Goal: Entertainment & Leisure: Browse casually

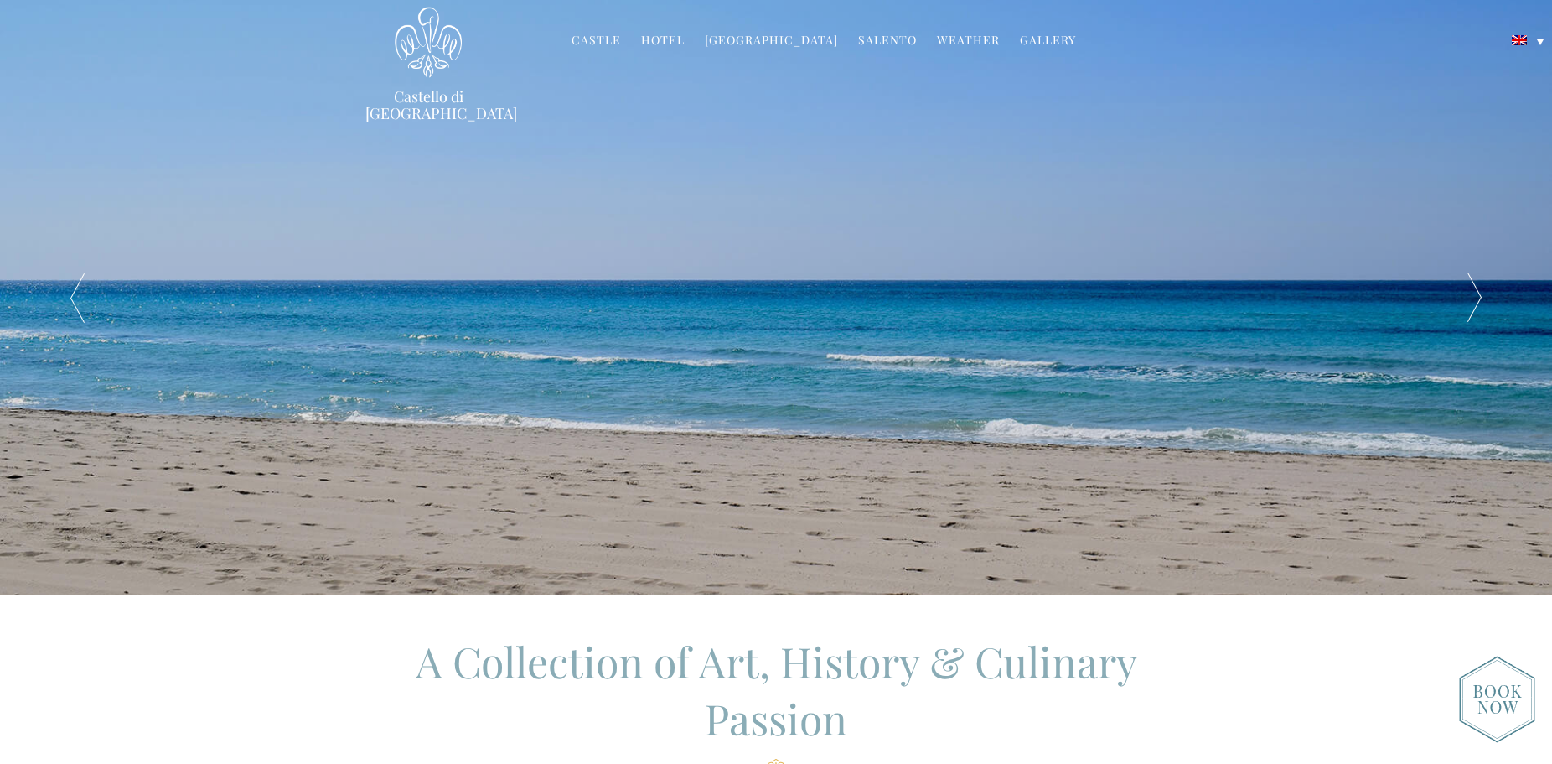
click at [1471, 277] on div at bounding box center [1474, 297] width 155 height 595
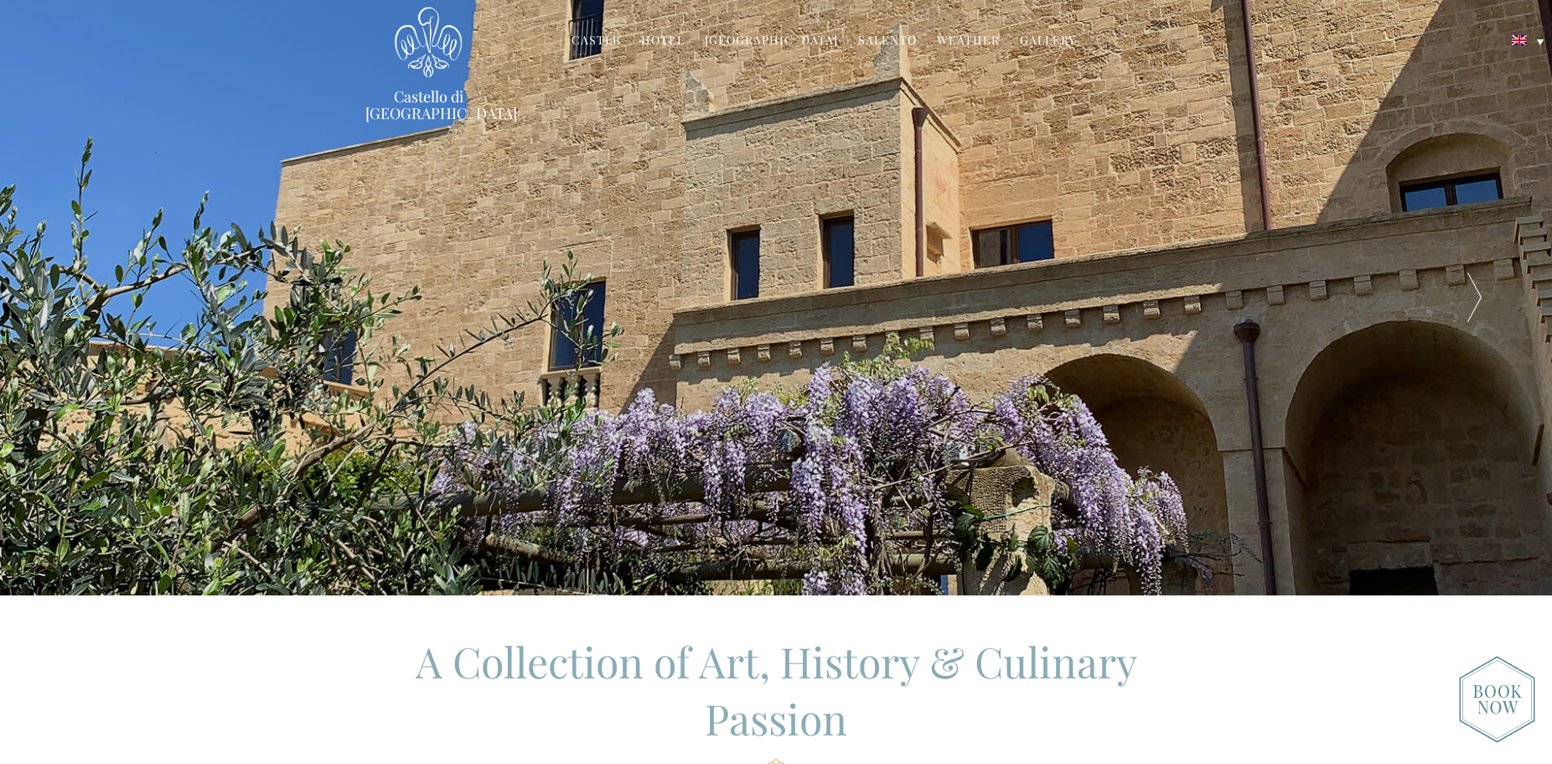
click at [1471, 277] on div at bounding box center [1474, 297] width 155 height 595
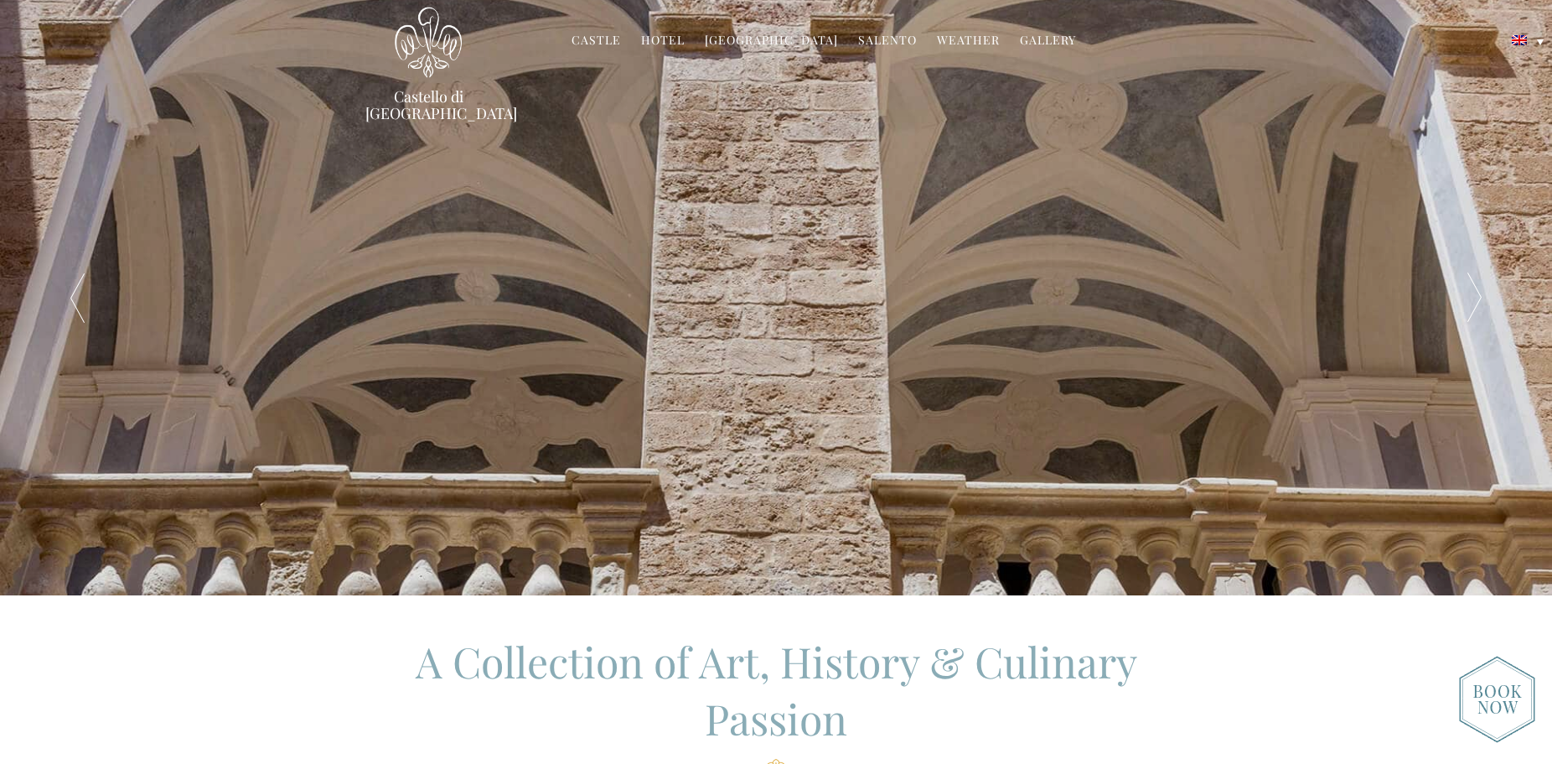
click at [1471, 277] on div at bounding box center [1474, 297] width 155 height 595
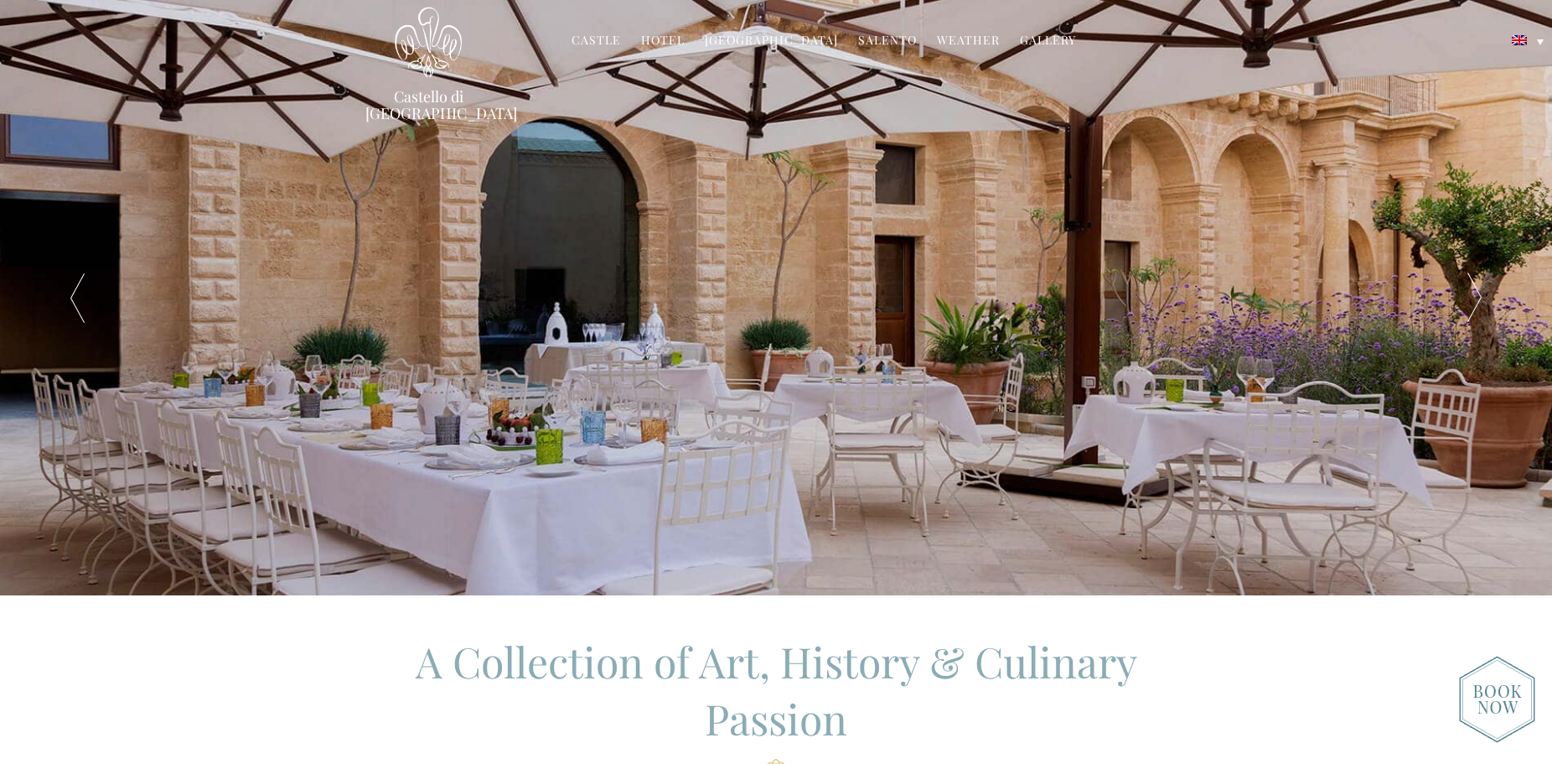
click at [1471, 277] on div at bounding box center [1474, 297] width 155 height 595
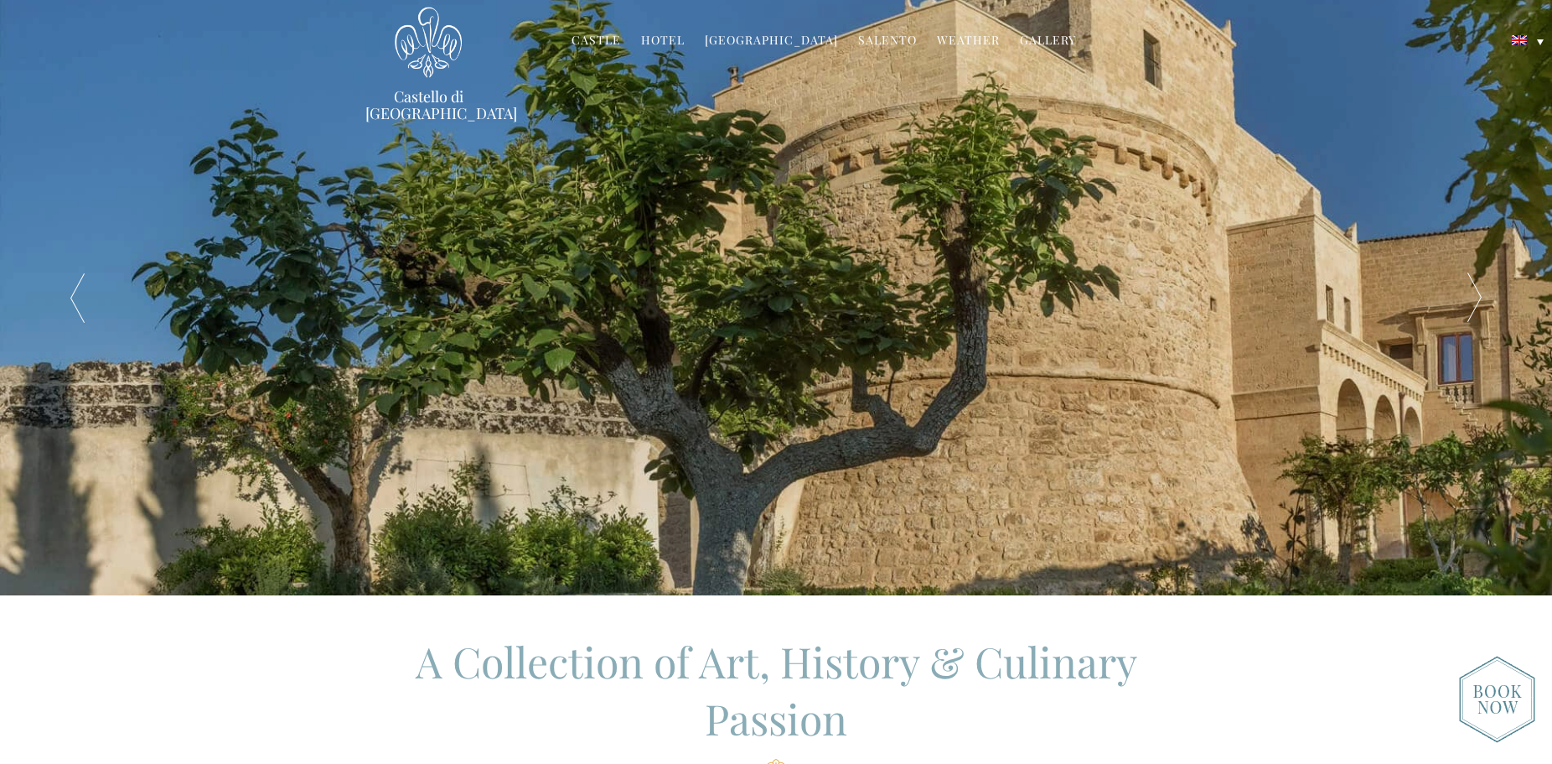
click at [1471, 277] on div at bounding box center [1474, 297] width 155 height 595
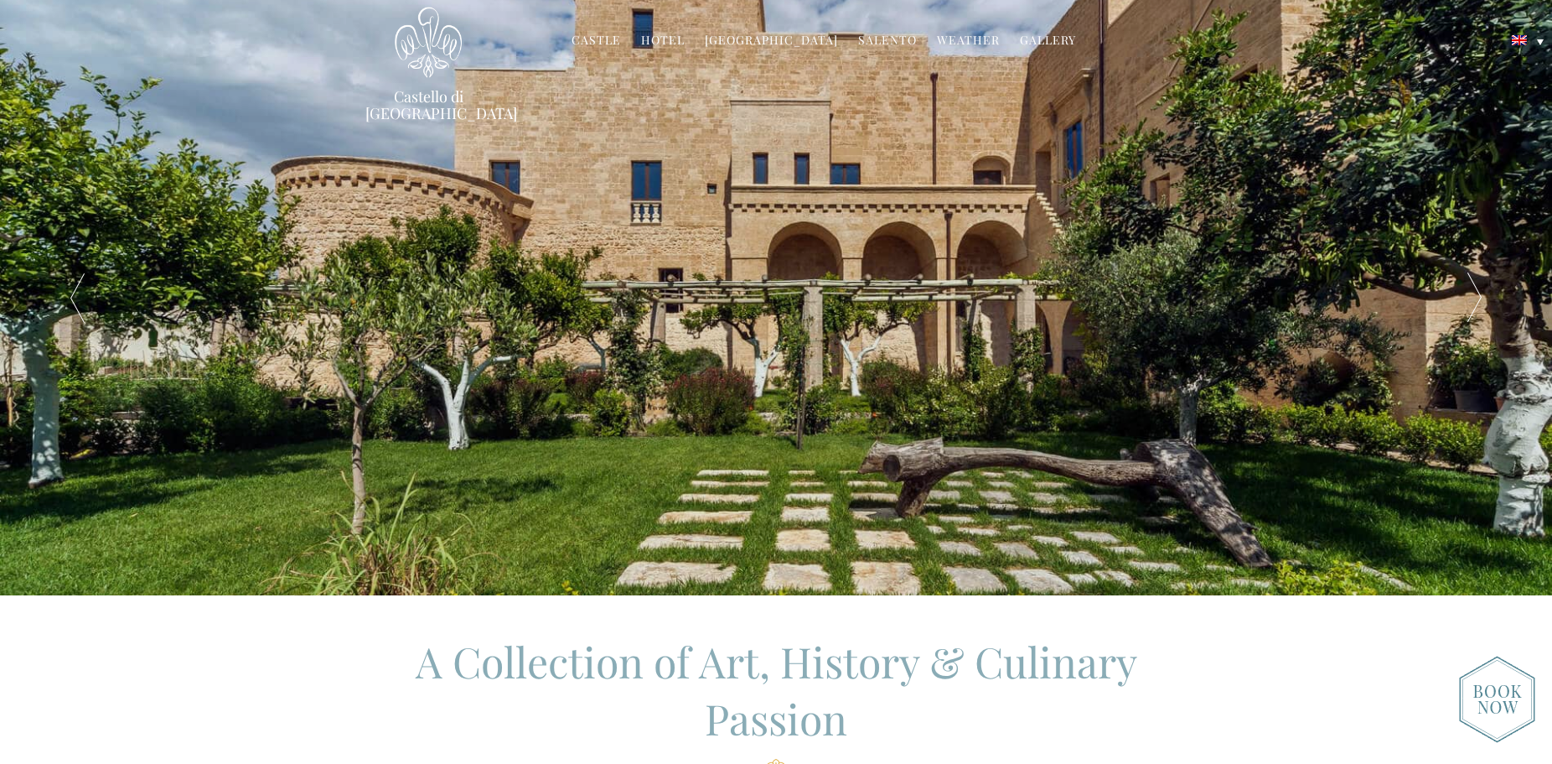
click at [1473, 288] on div at bounding box center [1474, 297] width 155 height 595
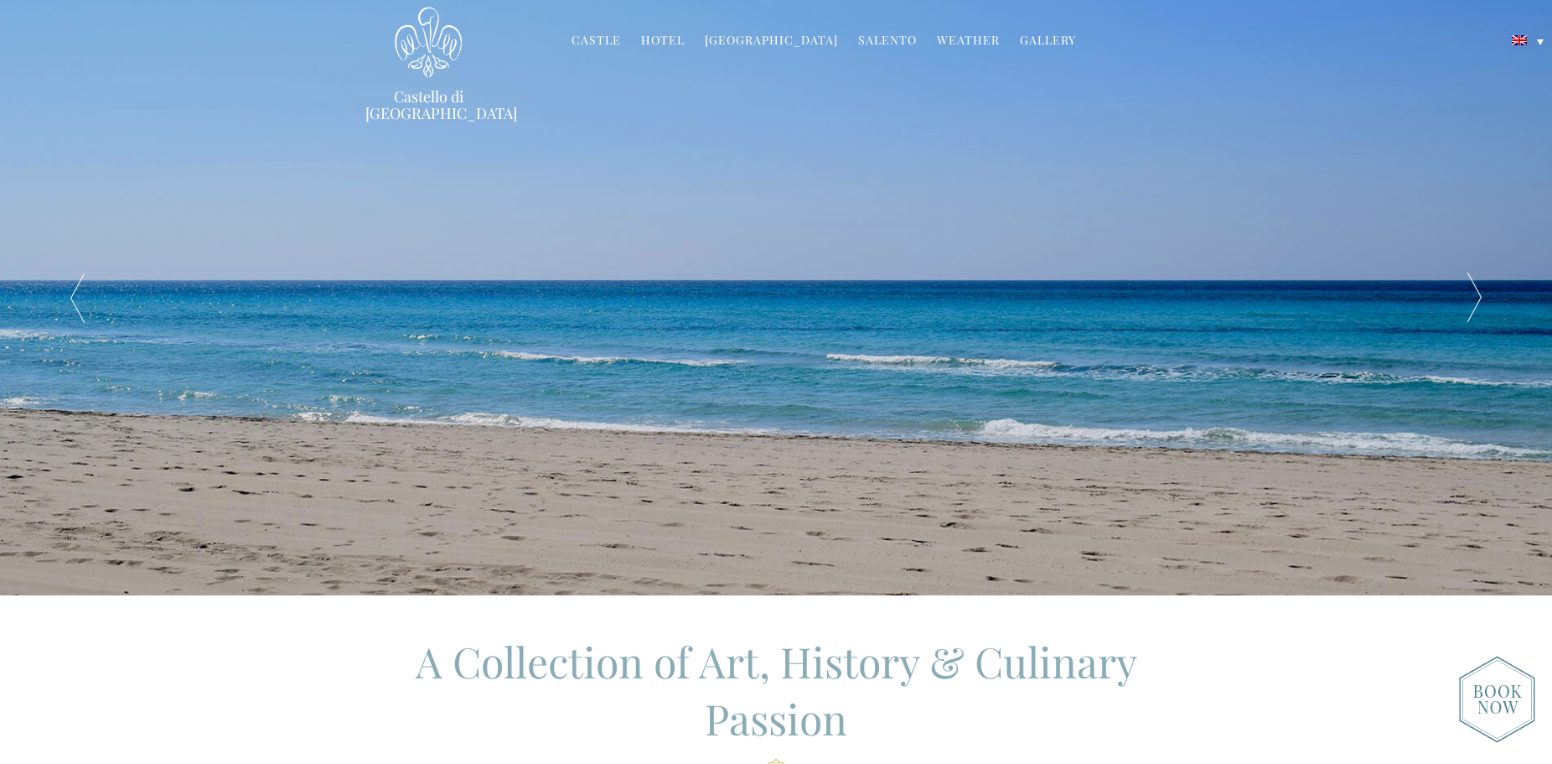
click at [1473, 288] on div at bounding box center [1474, 297] width 155 height 595
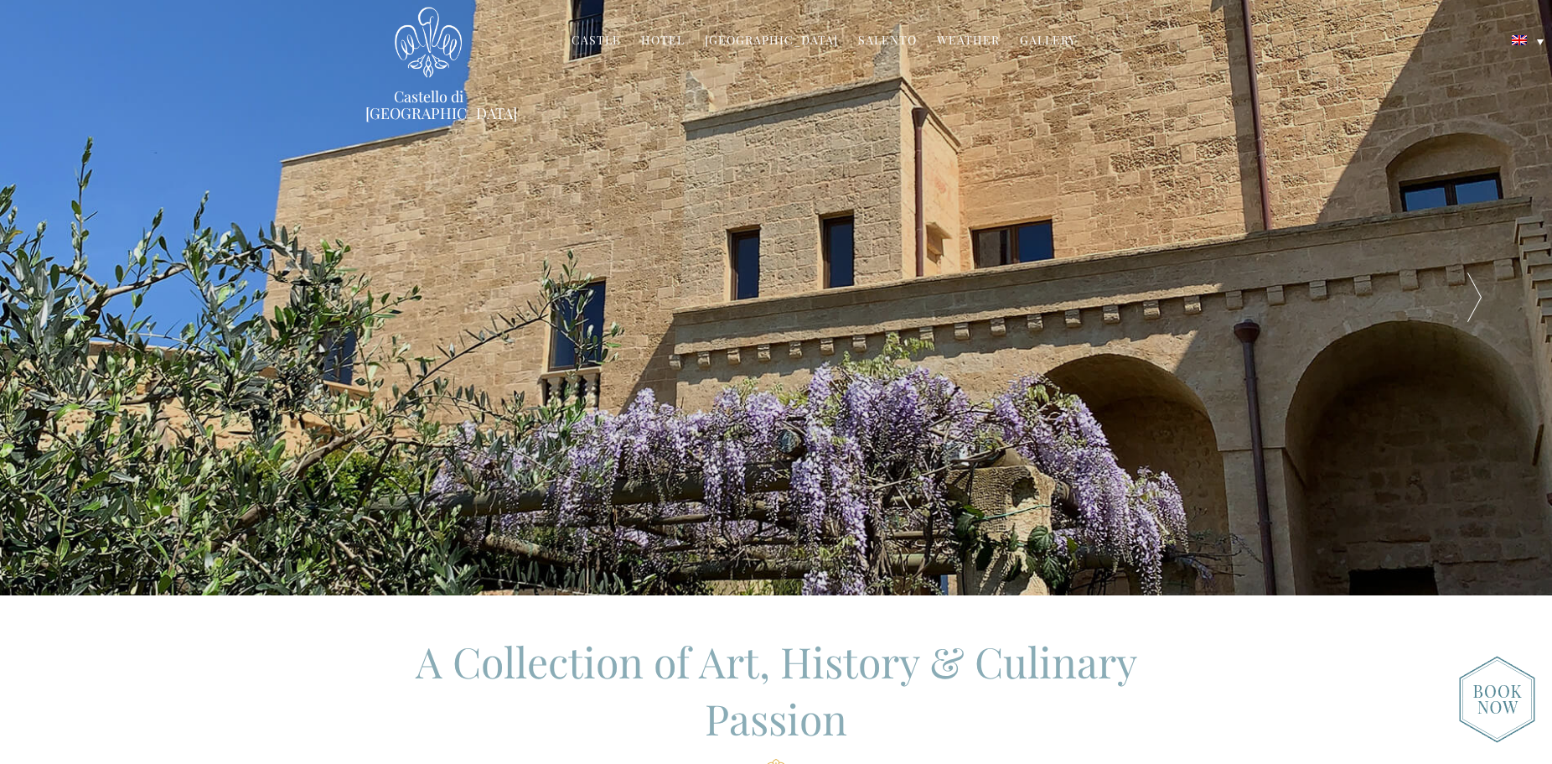
click at [1040, 34] on li "Gallery Before & After" at bounding box center [1048, 41] width 73 height 36
click at [1039, 36] on link "Gallery" at bounding box center [1048, 41] width 56 height 19
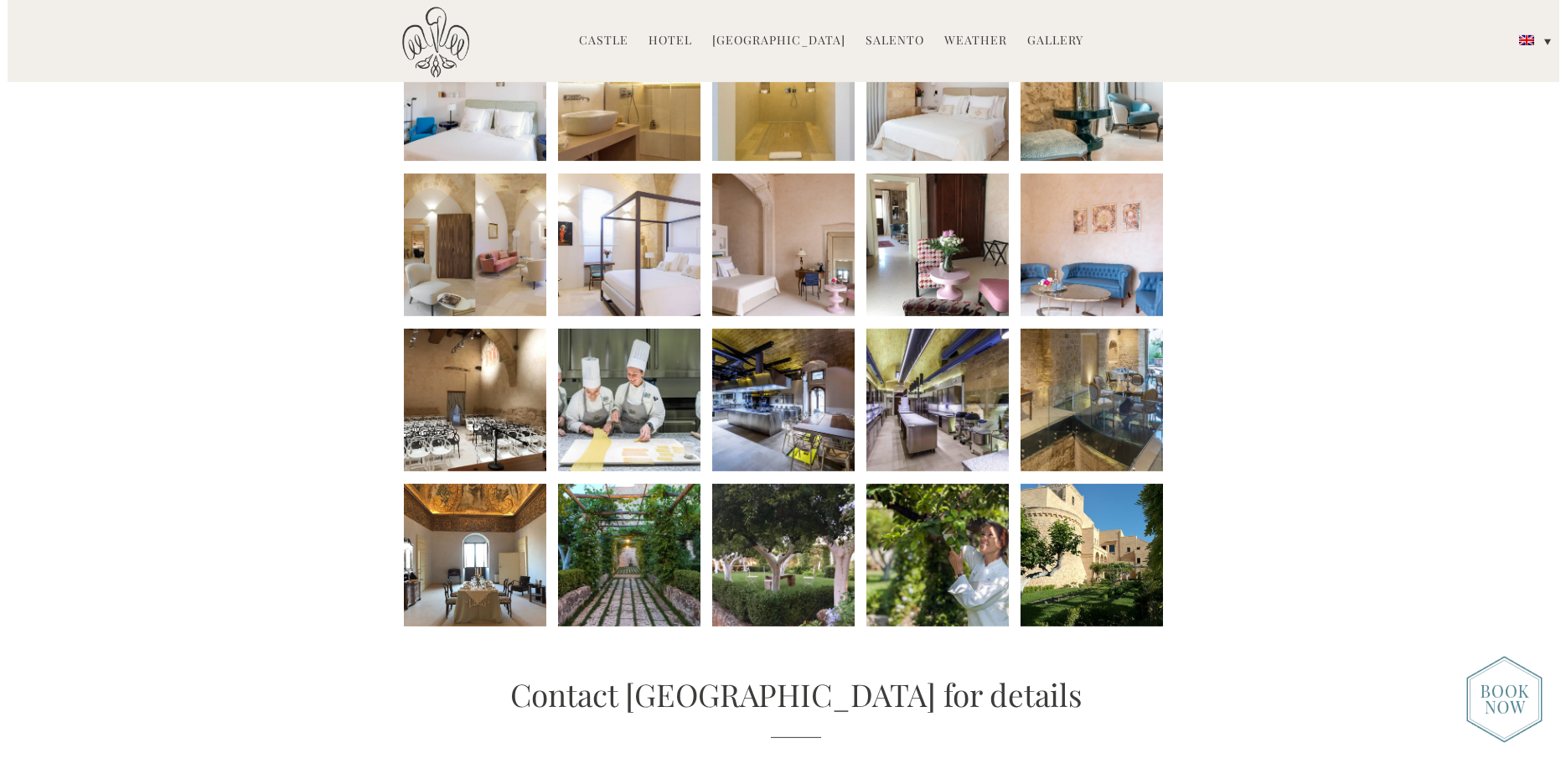
scroll to position [684, 0]
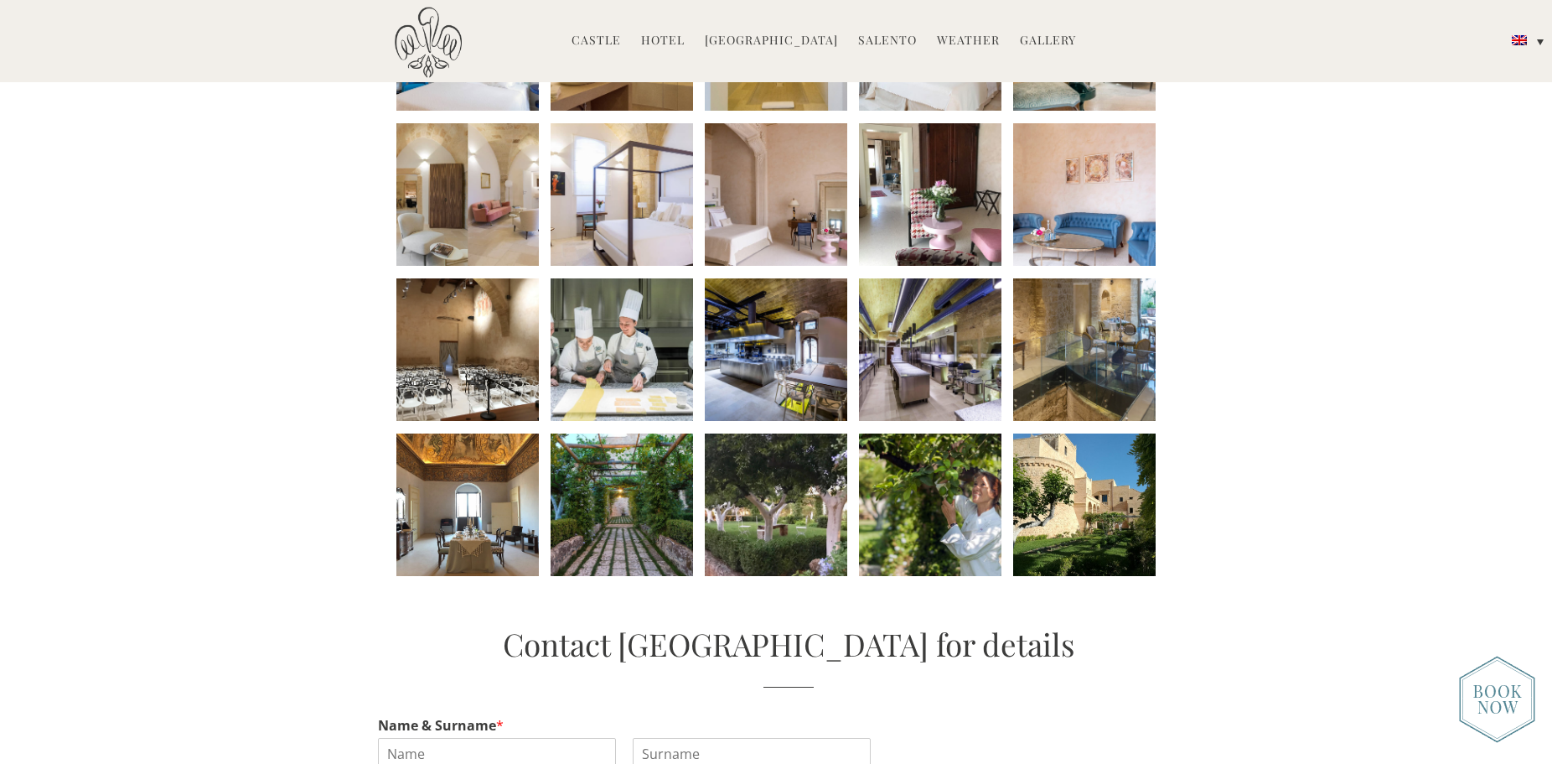
click at [774, 501] on li at bounding box center [776, 504] width 142 height 142
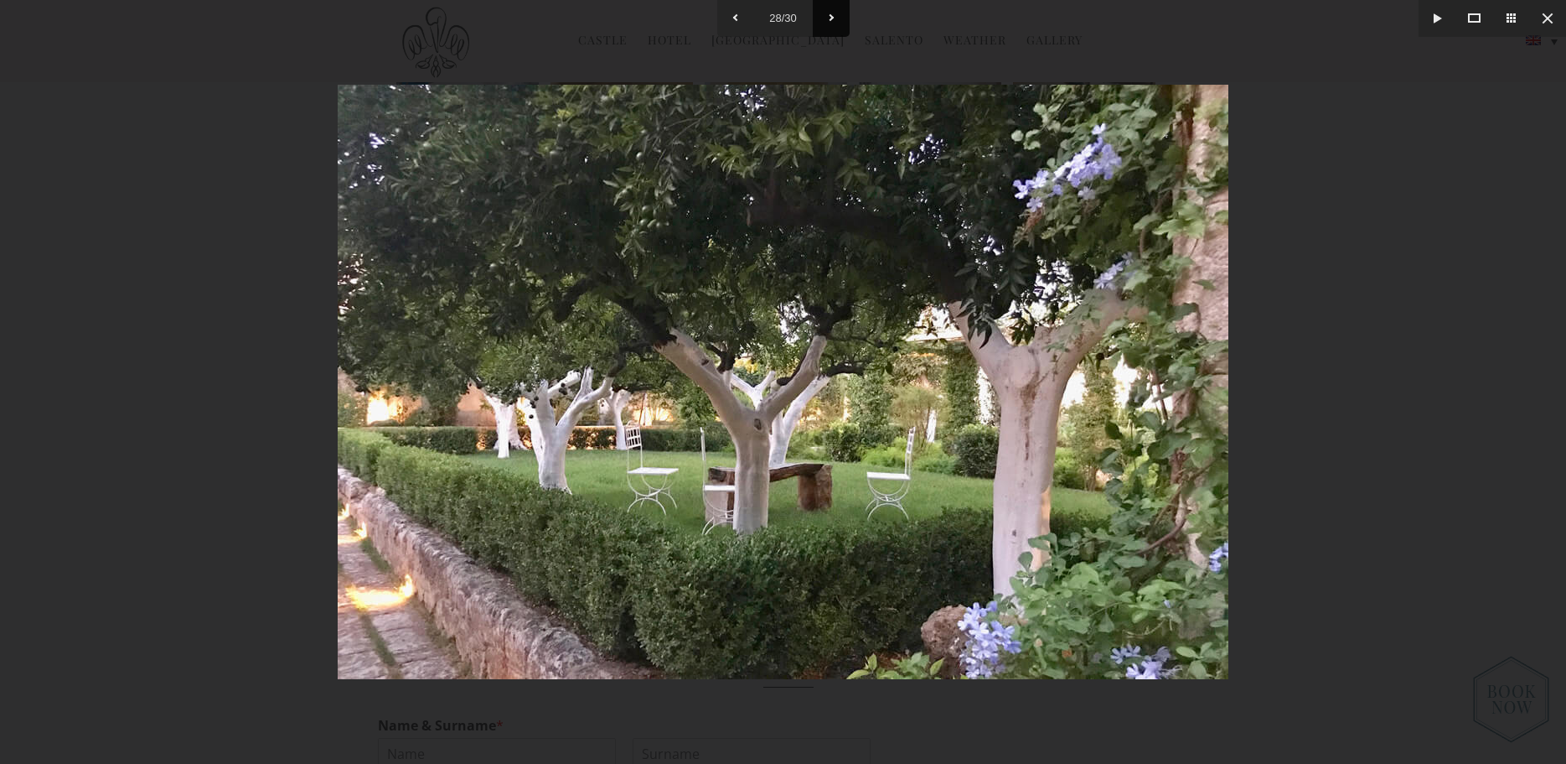
click at [832, 12] on button at bounding box center [831, 18] width 37 height 37
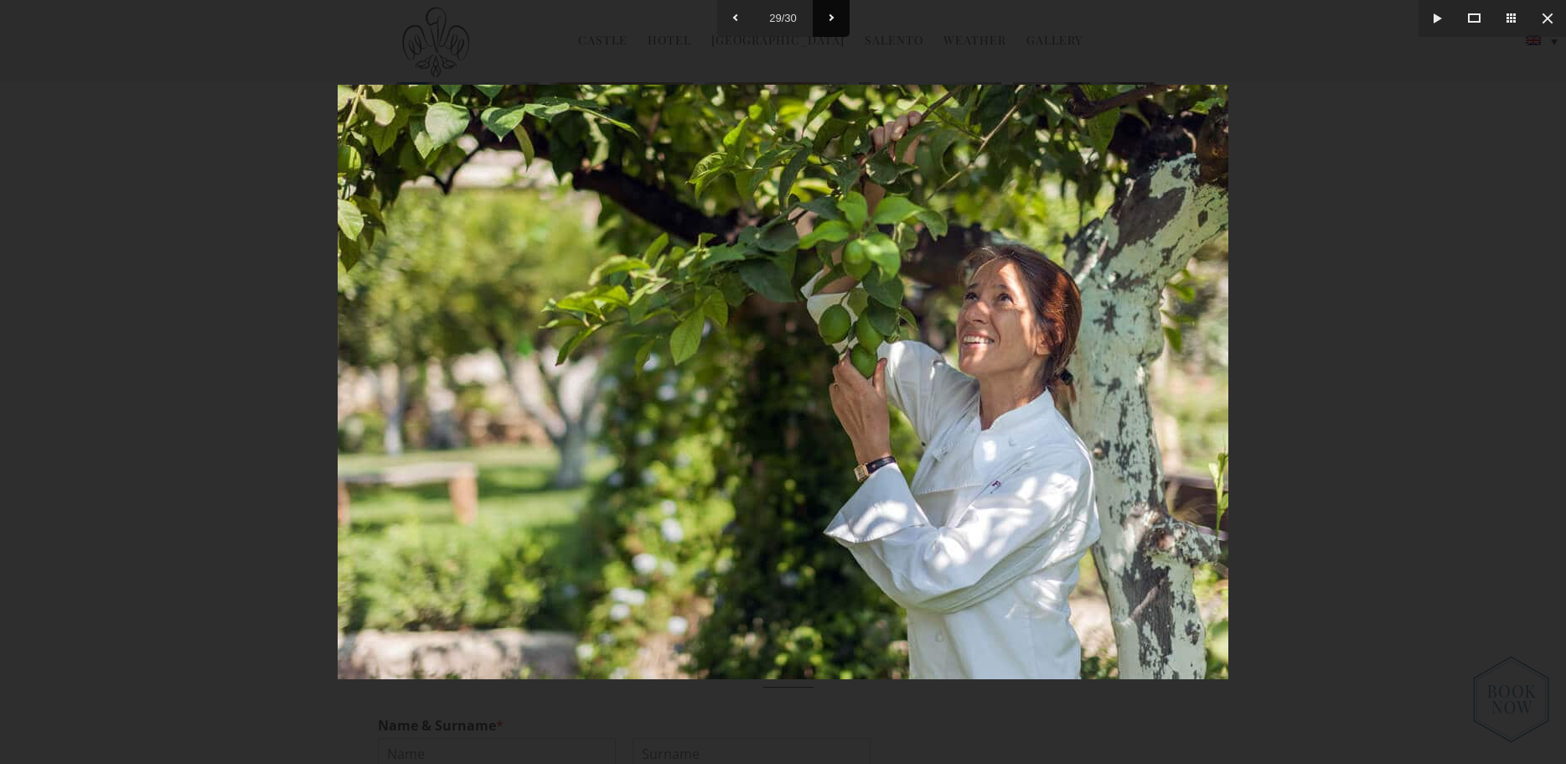
click at [832, 12] on button at bounding box center [831, 18] width 37 height 37
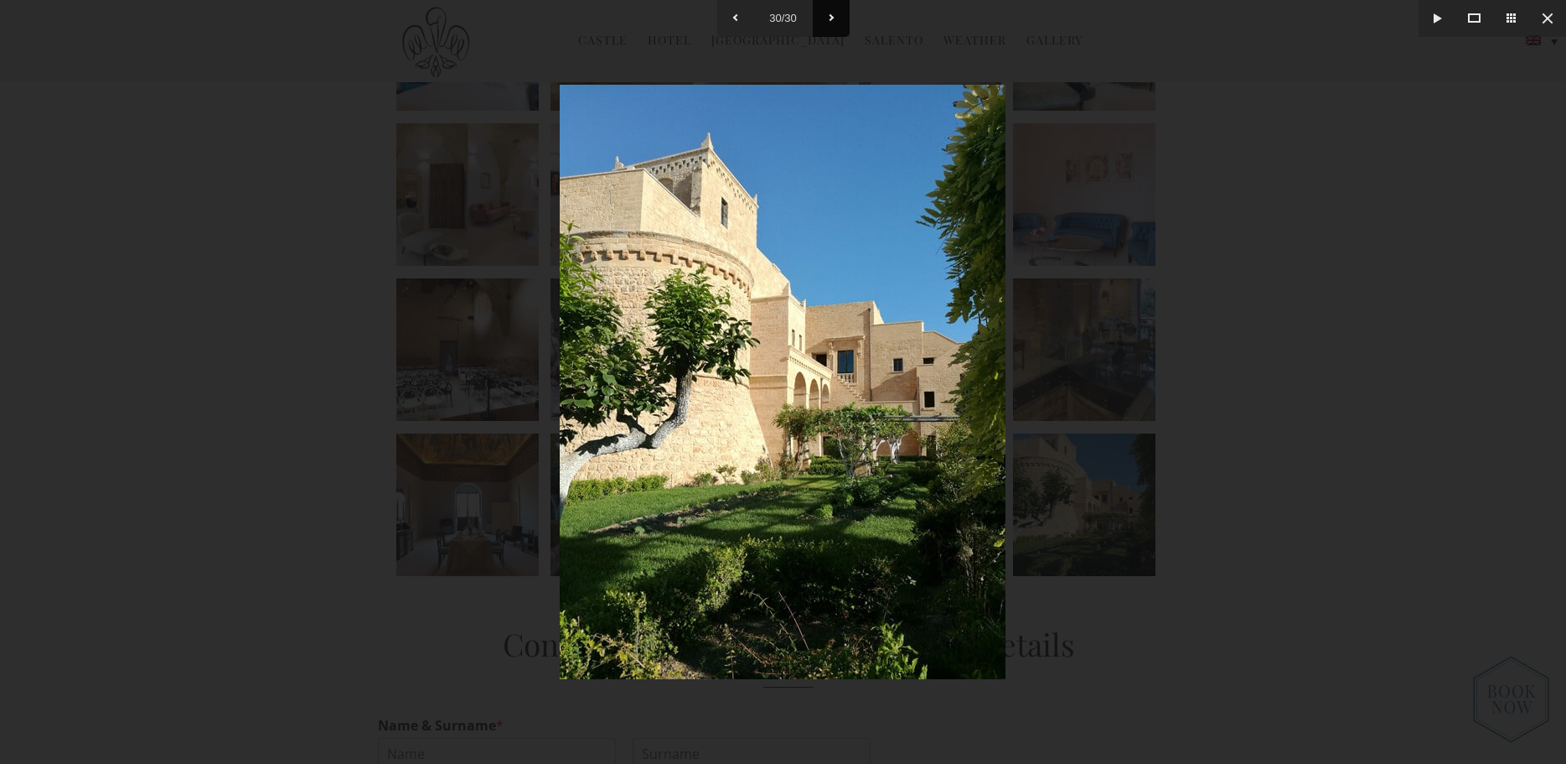
click at [832, 12] on button at bounding box center [831, 18] width 37 height 37
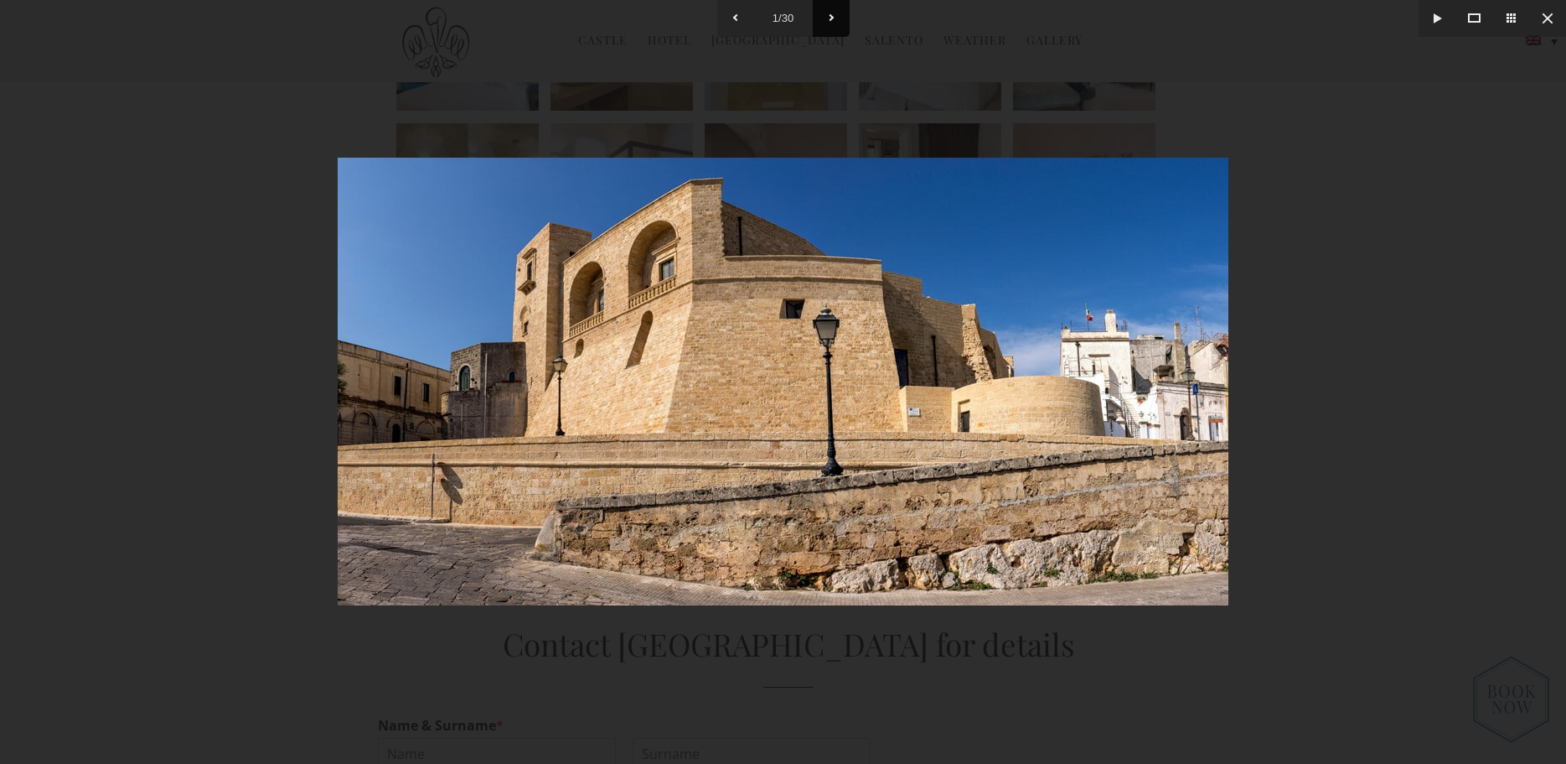
click at [832, 12] on button at bounding box center [831, 18] width 37 height 37
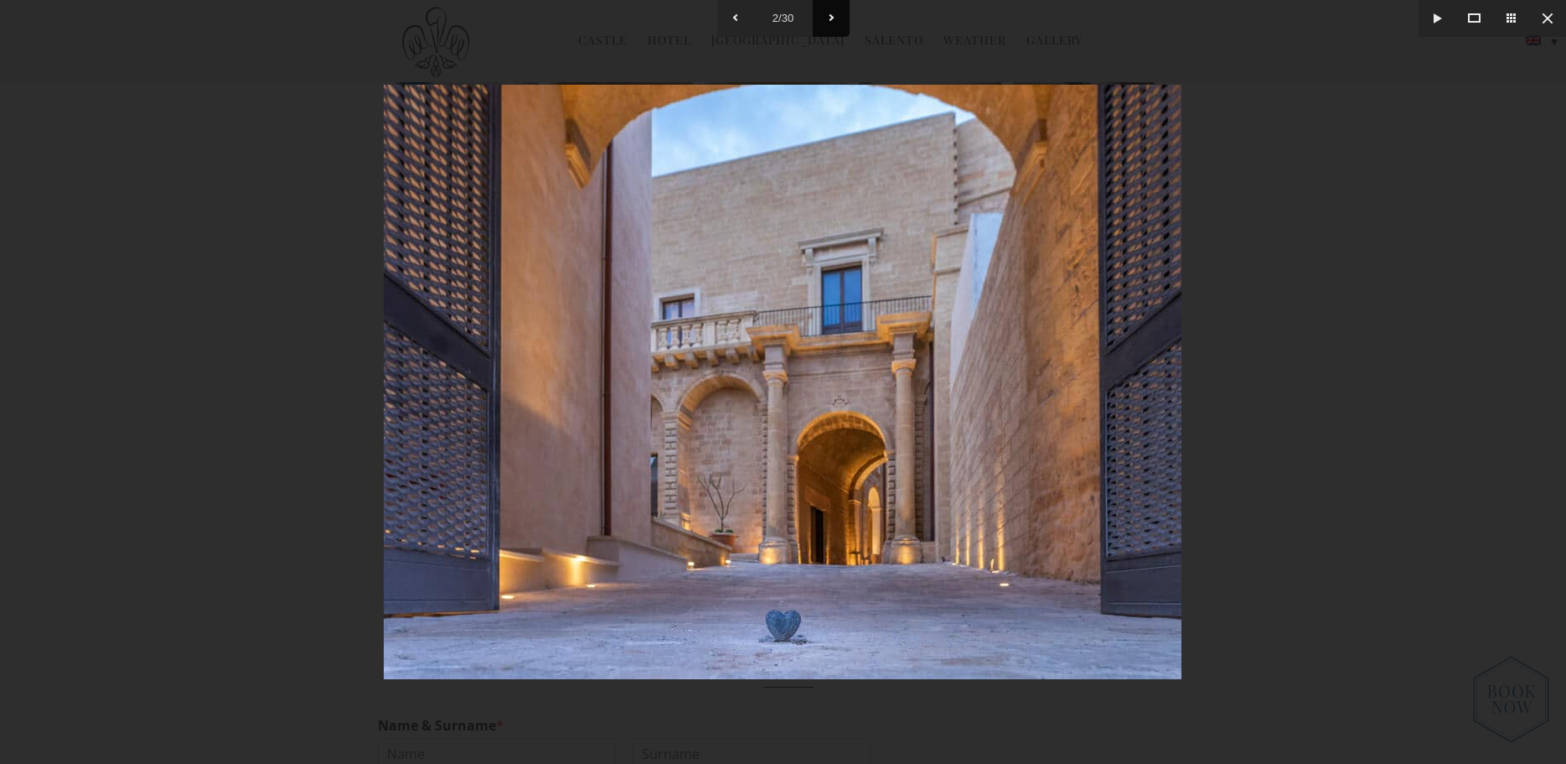
click at [832, 12] on button at bounding box center [831, 18] width 37 height 37
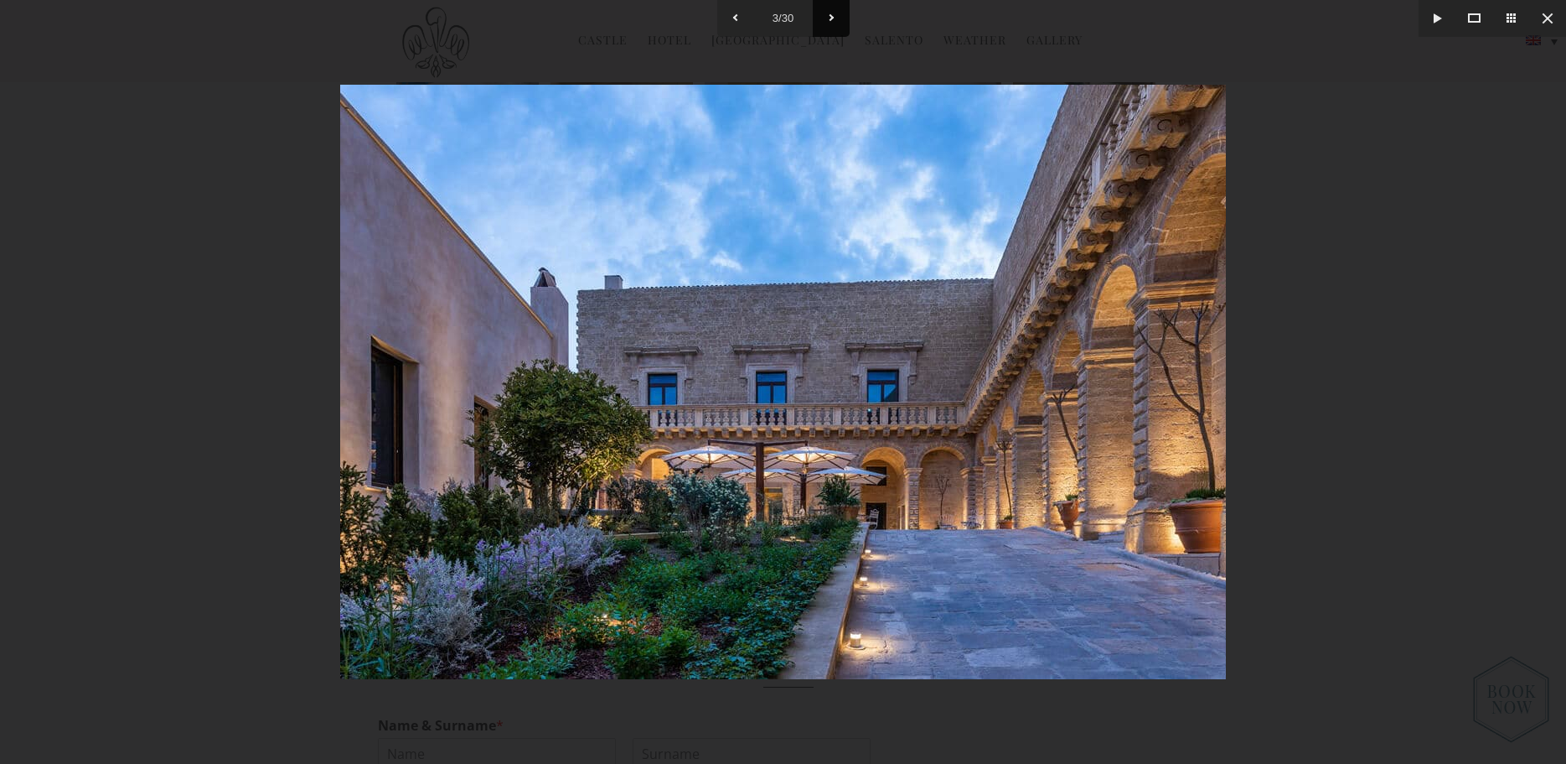
click at [832, 12] on button at bounding box center [831, 18] width 37 height 37
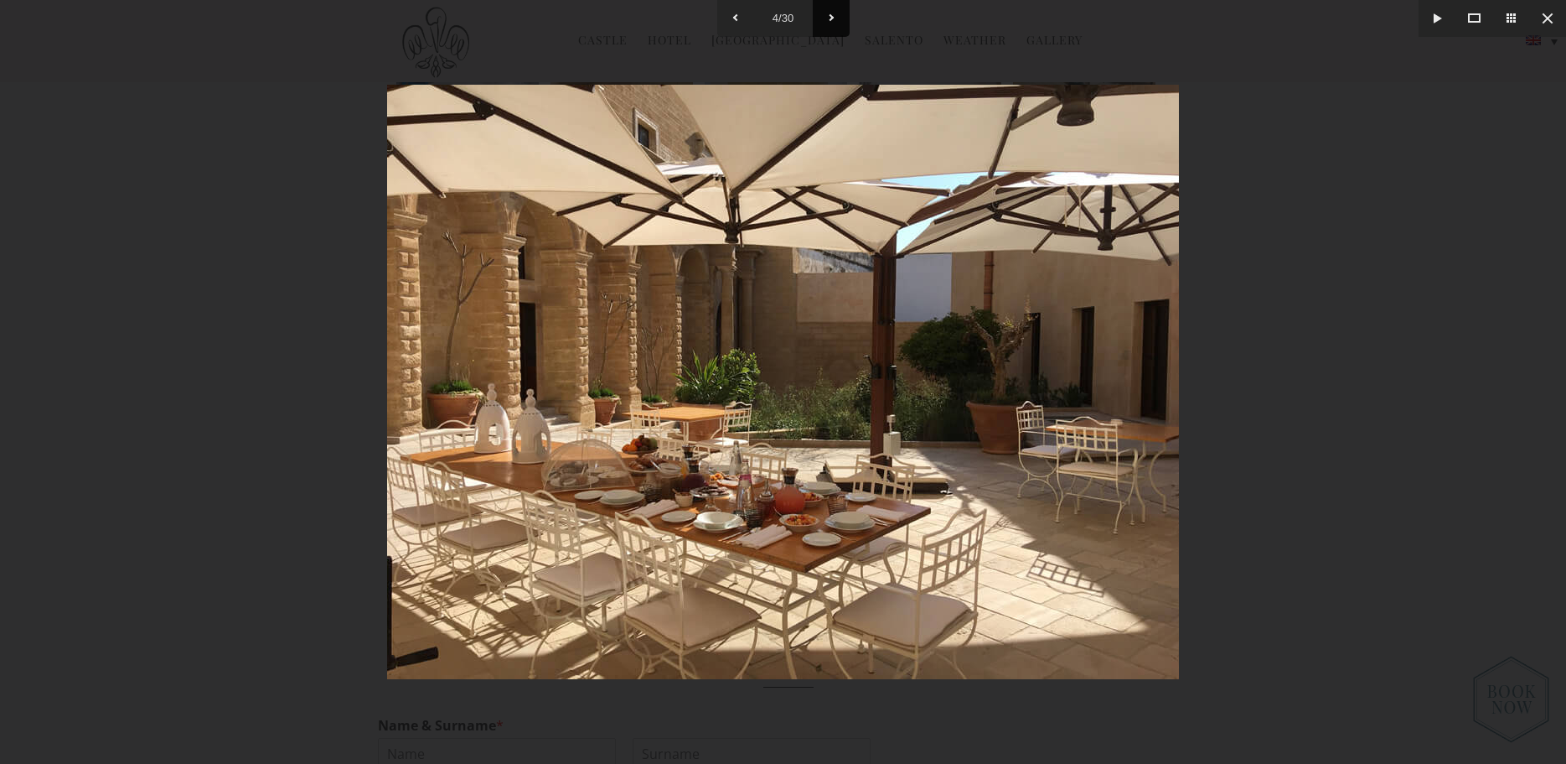
click at [832, 12] on button at bounding box center [831, 18] width 37 height 37
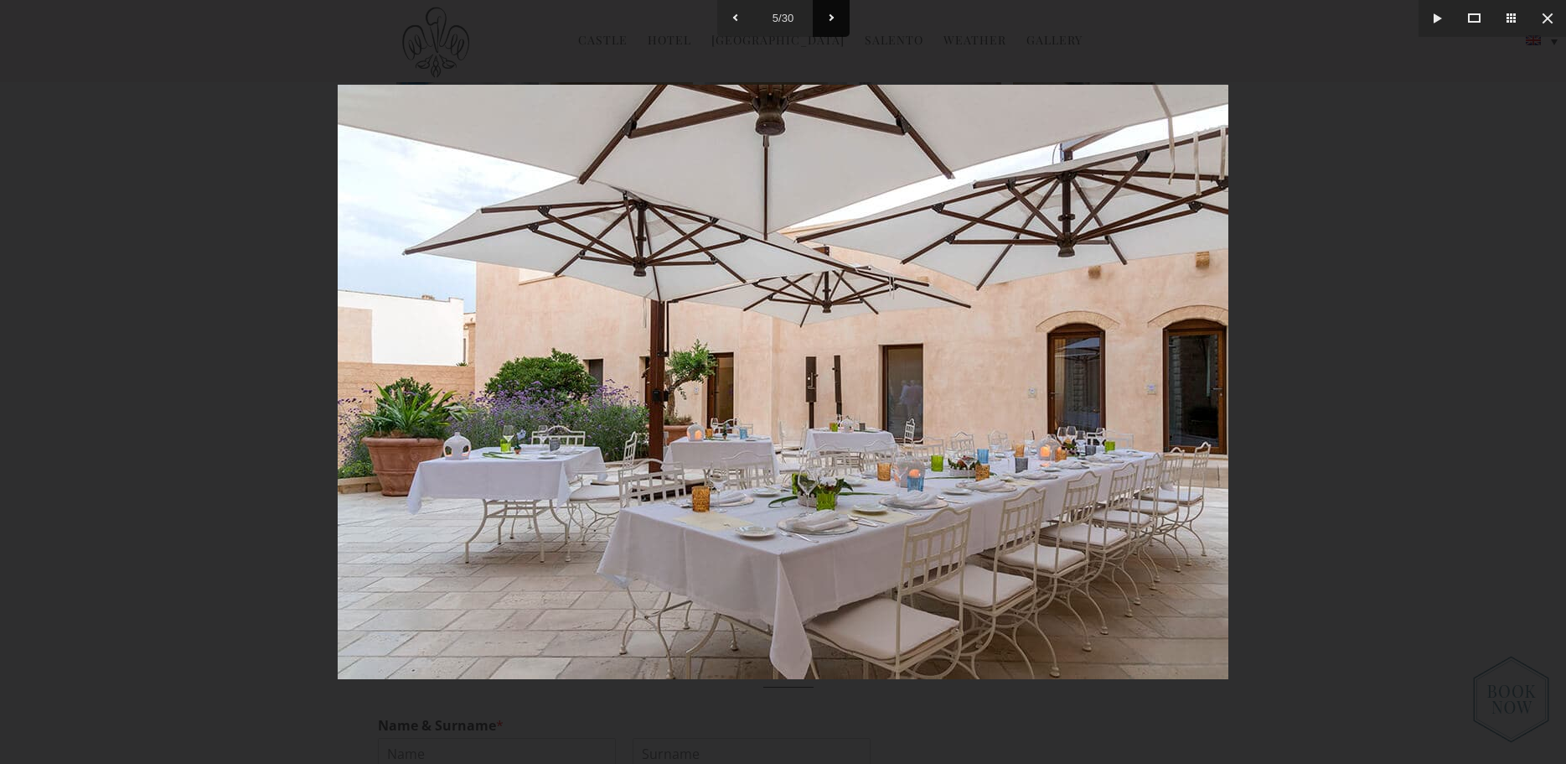
click at [832, 12] on button at bounding box center [831, 18] width 37 height 37
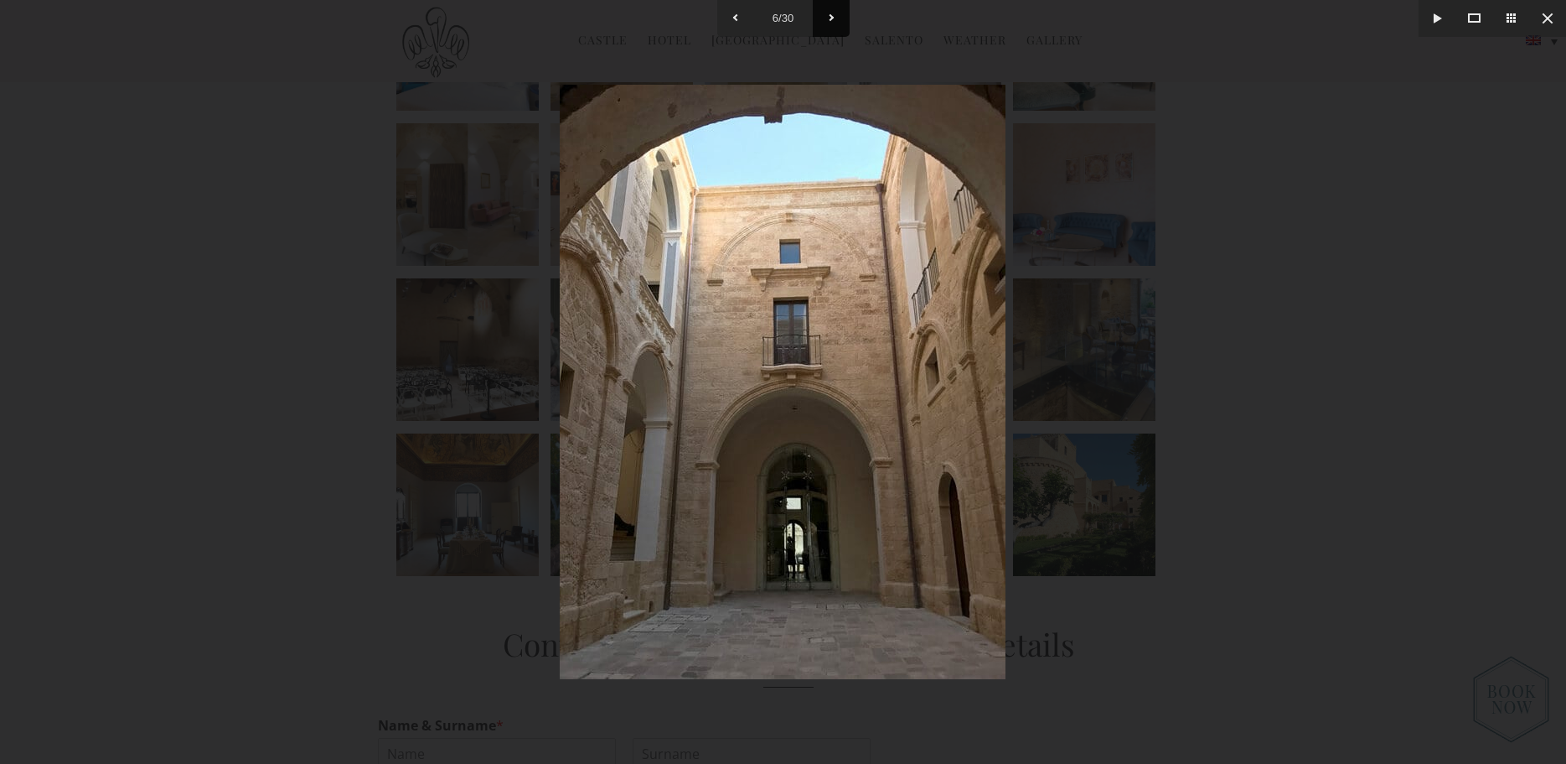
click at [832, 12] on button at bounding box center [831, 18] width 37 height 37
